Goal: Information Seeking & Learning: Learn about a topic

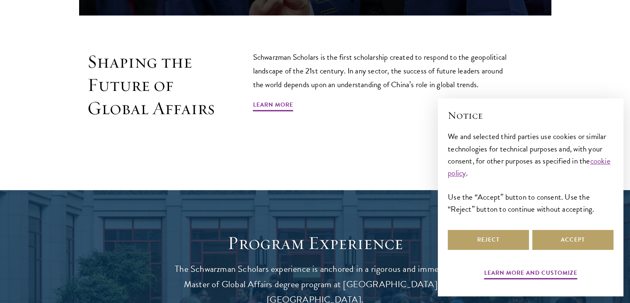
scroll to position [515, 0]
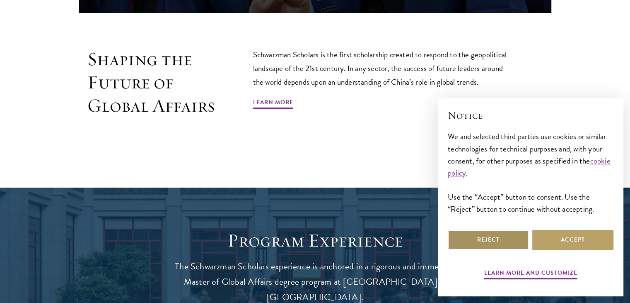
click at [493, 245] on button "Reject" at bounding box center [488, 240] width 81 height 20
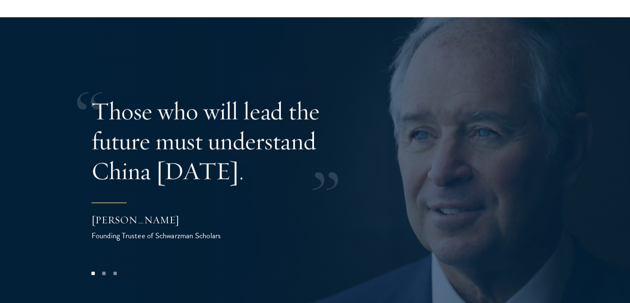
scroll to position [1605, 0]
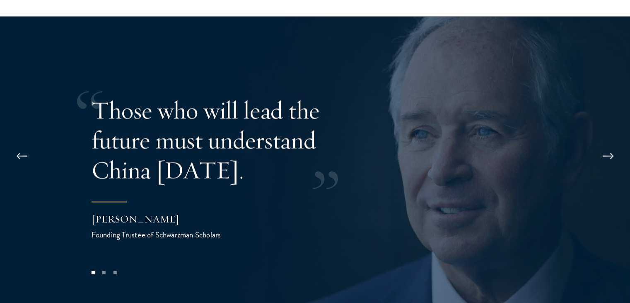
drag, startPoint x: 94, startPoint y: 192, endPoint x: 209, endPoint y: 185, distance: 114.6
click at [209, 201] on footer "Stephen A. Schwarzman Founding Trustee of Schwarzman Scholars" at bounding box center [175, 220] width 166 height 39
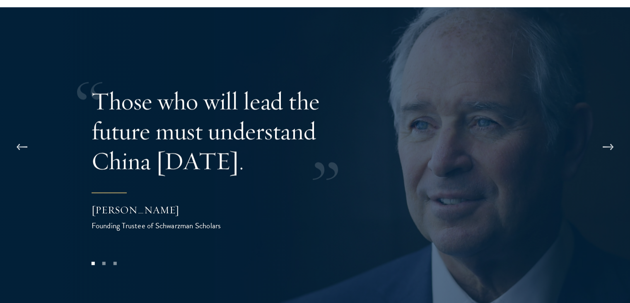
scroll to position [1618, 0]
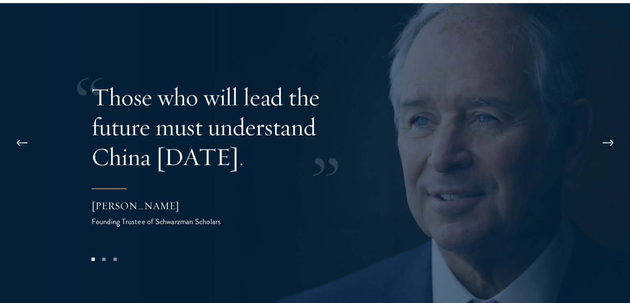
click at [603, 131] on button at bounding box center [608, 142] width 27 height 23
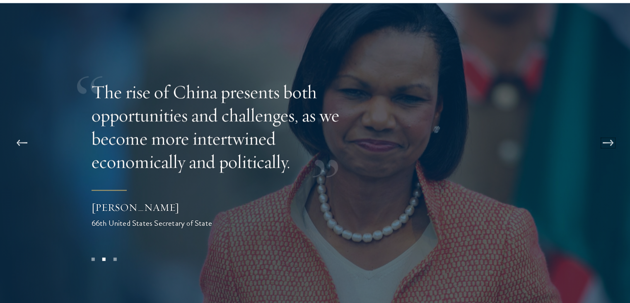
click at [602, 131] on button at bounding box center [608, 142] width 27 height 23
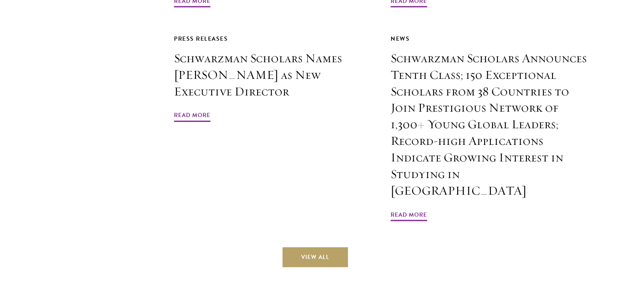
scroll to position [2037, 0]
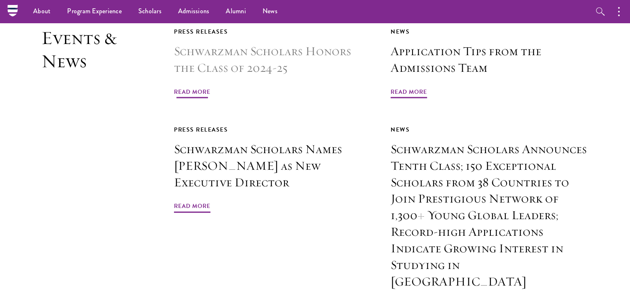
scroll to position [1943, 0]
click at [209, 87] on span "Read More" at bounding box center [192, 93] width 36 height 13
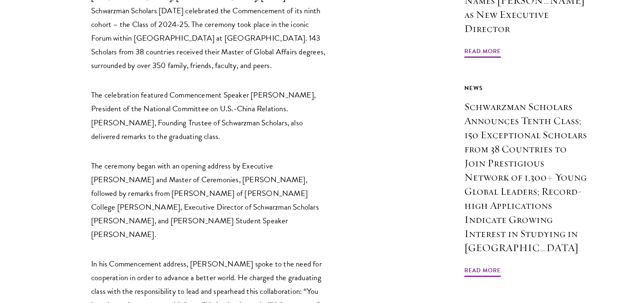
scroll to position [384, 0]
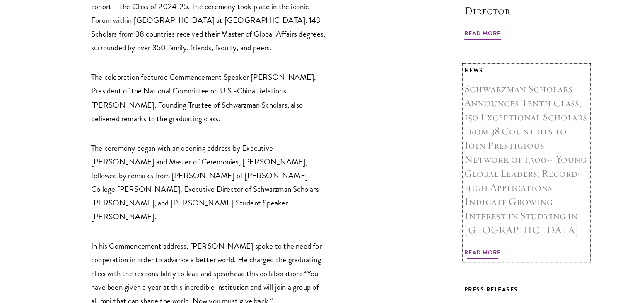
click at [501, 126] on h3 "Schwarzman Scholars Announces Tenth Class; 150 Exceptional Scholars from 38 Cou…" at bounding box center [527, 159] width 124 height 155
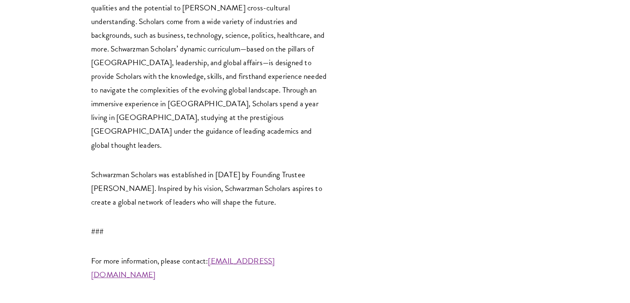
scroll to position [2175, 0]
